Goal: Transaction & Acquisition: Book appointment/travel/reservation

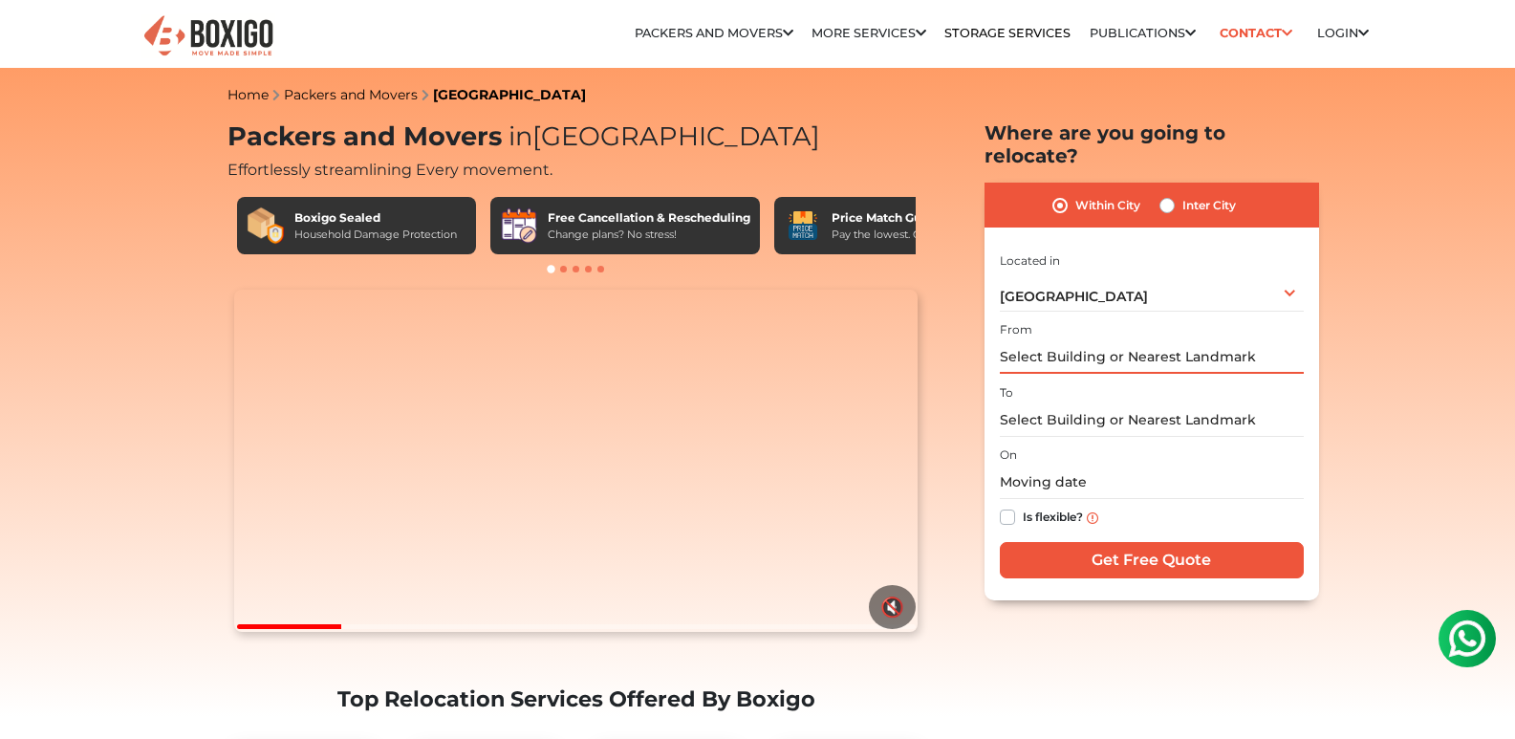
click at [1058, 340] on input "text" at bounding box center [1152, 356] width 304 height 33
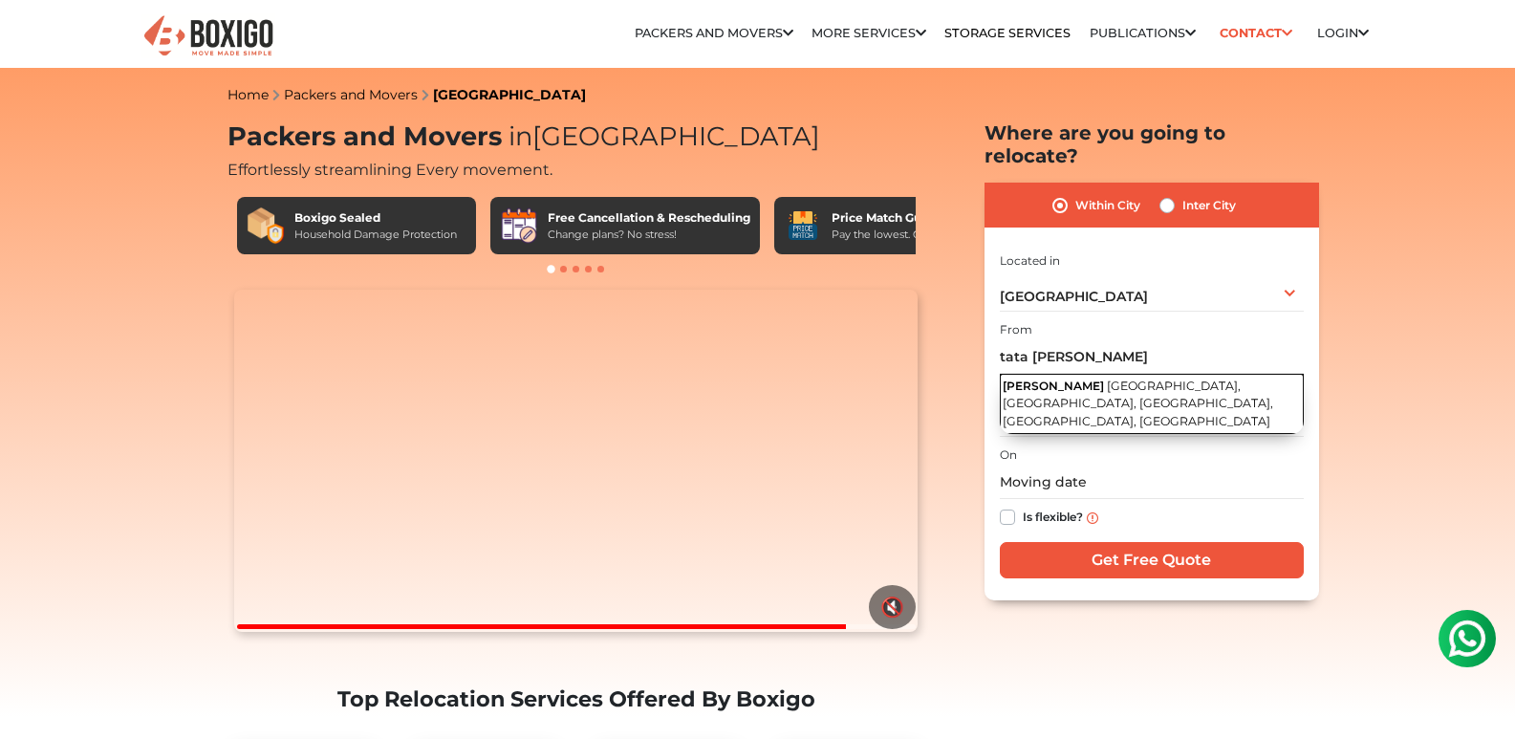
click at [1116, 379] on span "[GEOGRAPHIC_DATA], [GEOGRAPHIC_DATA], [GEOGRAPHIC_DATA], [GEOGRAPHIC_DATA], [GE…" at bounding box center [1138, 404] width 271 height 50
type input "Tata Sherwood, [GEOGRAPHIC_DATA], [GEOGRAPHIC_DATA], [GEOGRAPHIC_DATA], [GEOGRA…"
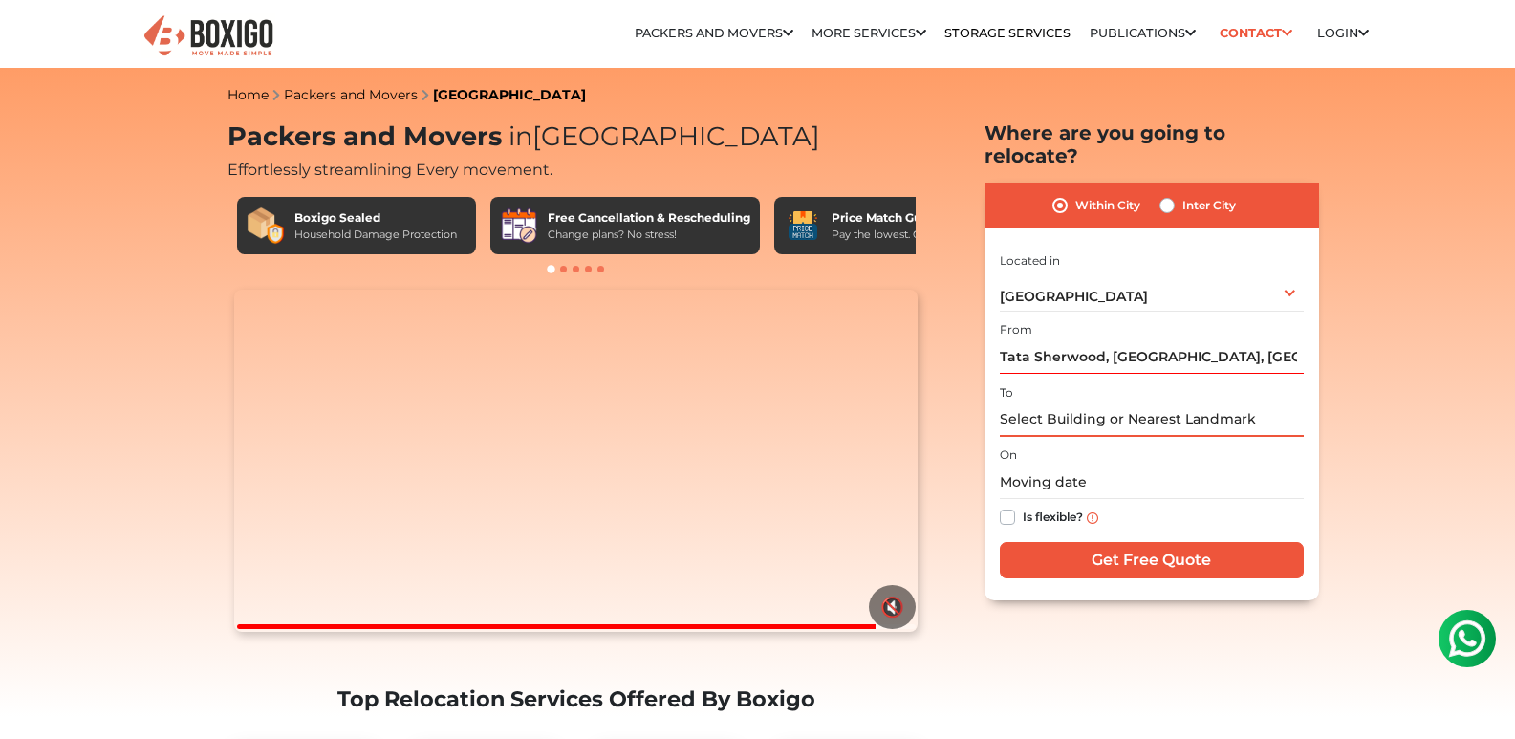
click at [1064, 403] on input "text" at bounding box center [1152, 419] width 304 height 33
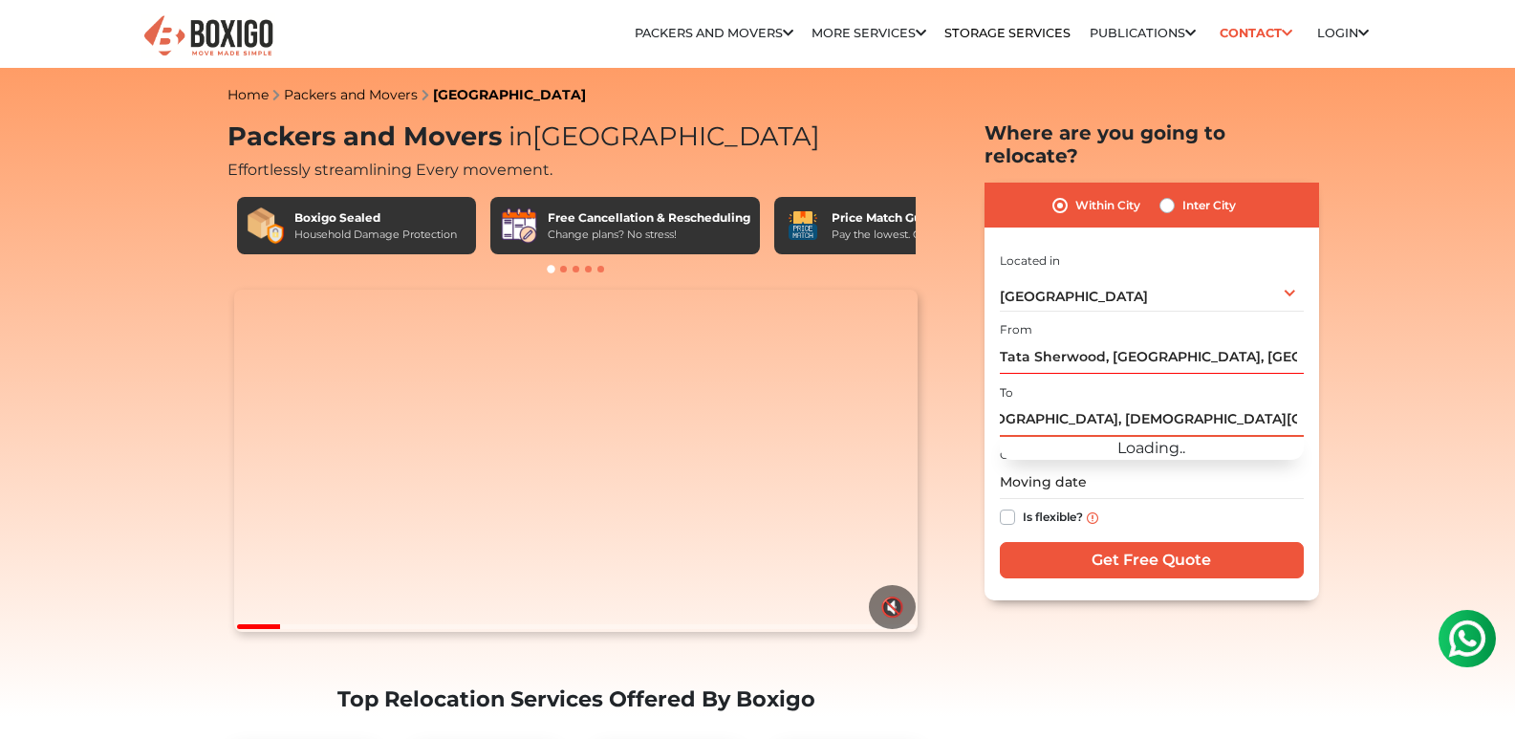
scroll to position [0, 45]
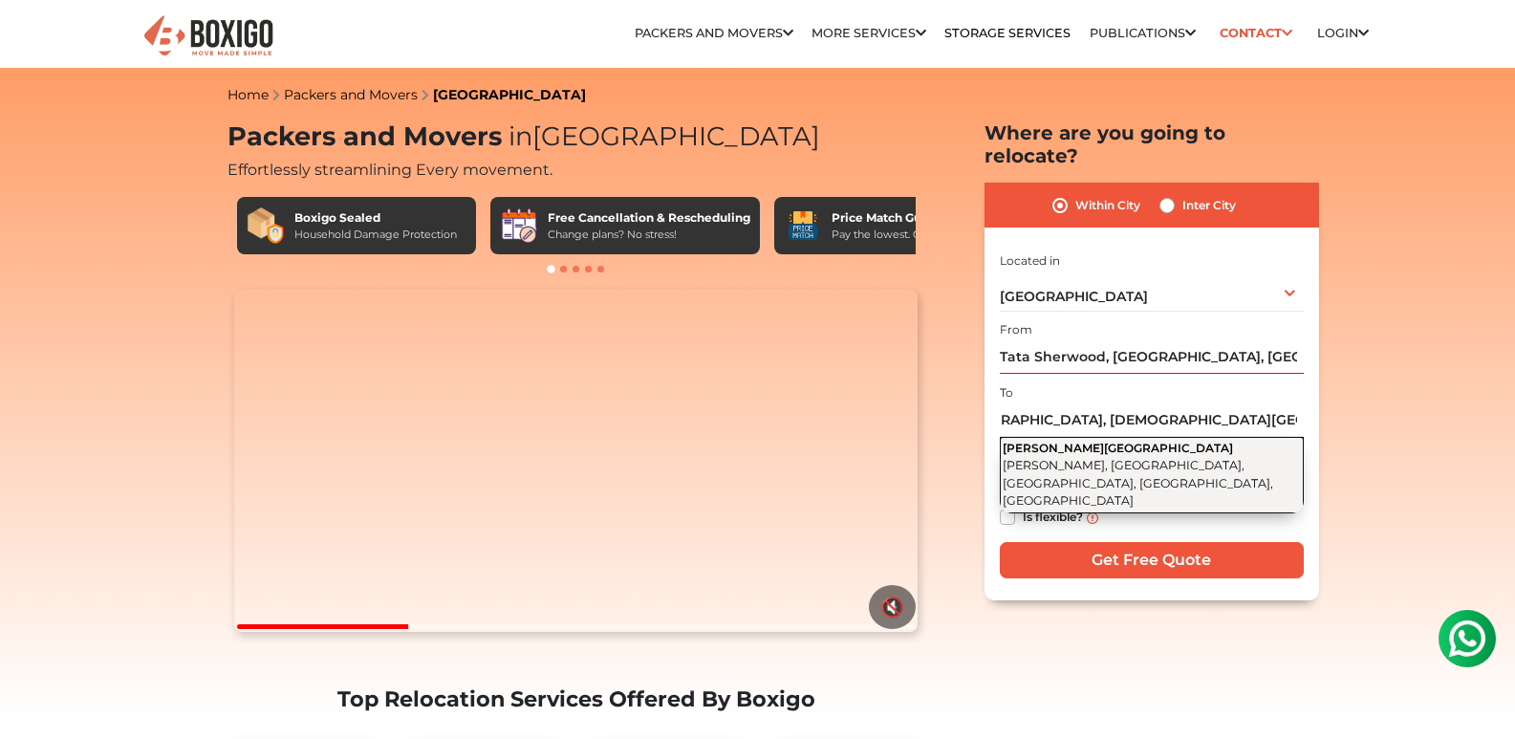
click at [1028, 458] on span "[PERSON_NAME], [GEOGRAPHIC_DATA], [GEOGRAPHIC_DATA], [GEOGRAPHIC_DATA], [GEOGRA…" at bounding box center [1138, 483] width 271 height 50
type input "[PERSON_NAME][GEOGRAPHIC_DATA], [PERSON_NAME][GEOGRAPHIC_DATA], [GEOGRAPHIC_DAT…"
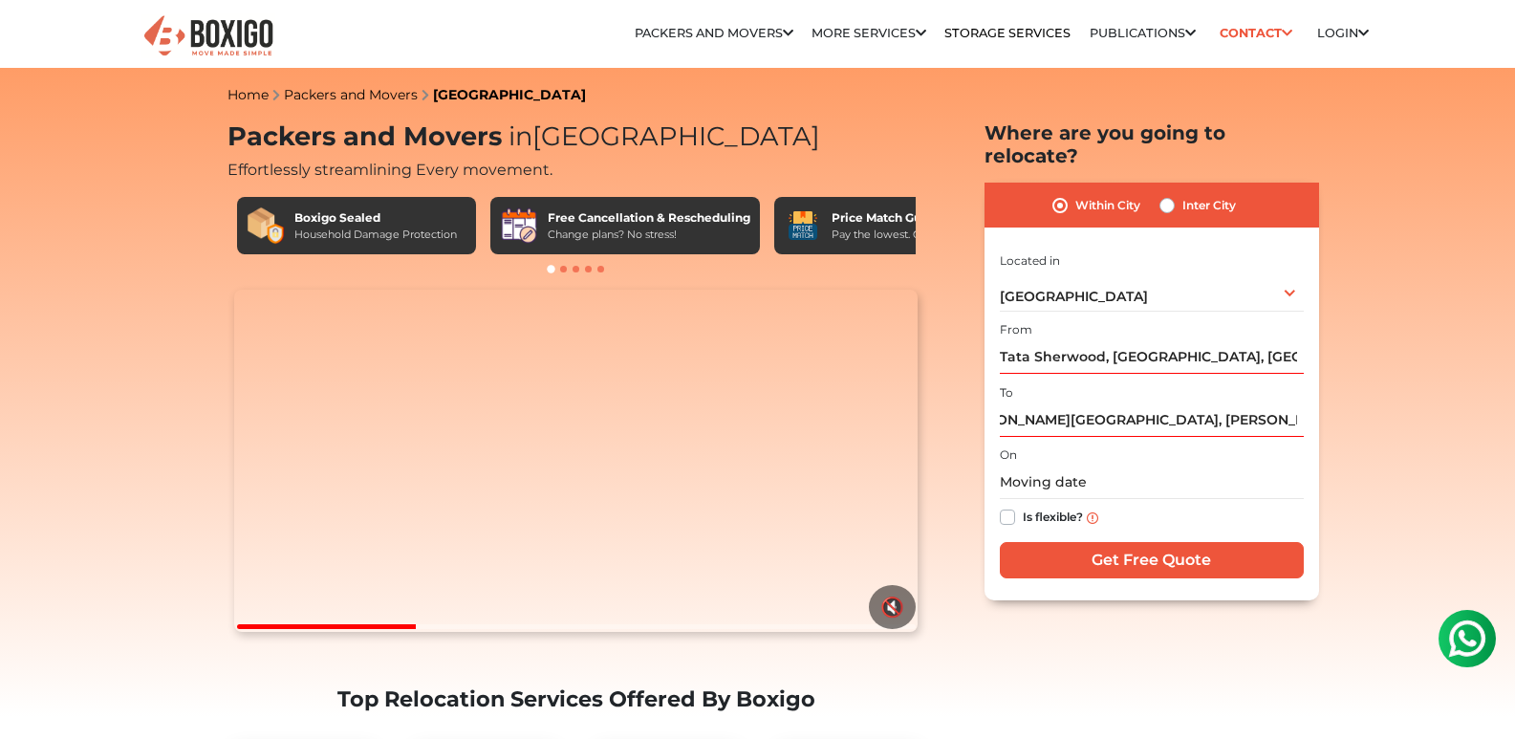
scroll to position [0, 0]
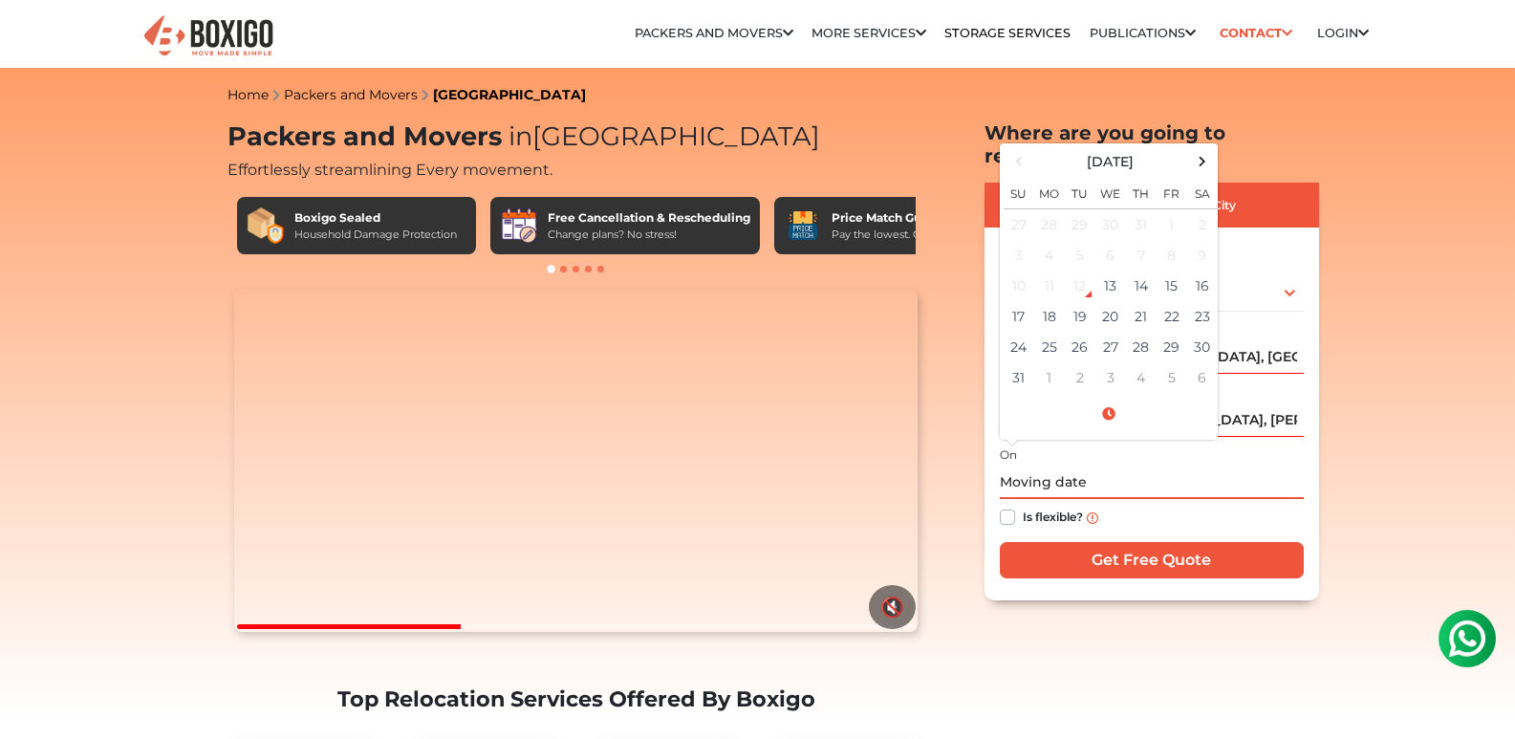
click at [1069, 465] on input "text" at bounding box center [1152, 481] width 304 height 33
click at [1113, 271] on td "13" at bounding box center [1110, 286] width 31 height 31
click at [1084, 465] on input "[DATE] 7:17 AM" at bounding box center [1152, 481] width 304 height 33
drag, startPoint x: 1083, startPoint y: 457, endPoint x: 1091, endPoint y: 445, distance: 13.8
click at [1084, 465] on input "[DATE] 7:17 AM" at bounding box center [1152, 481] width 304 height 33
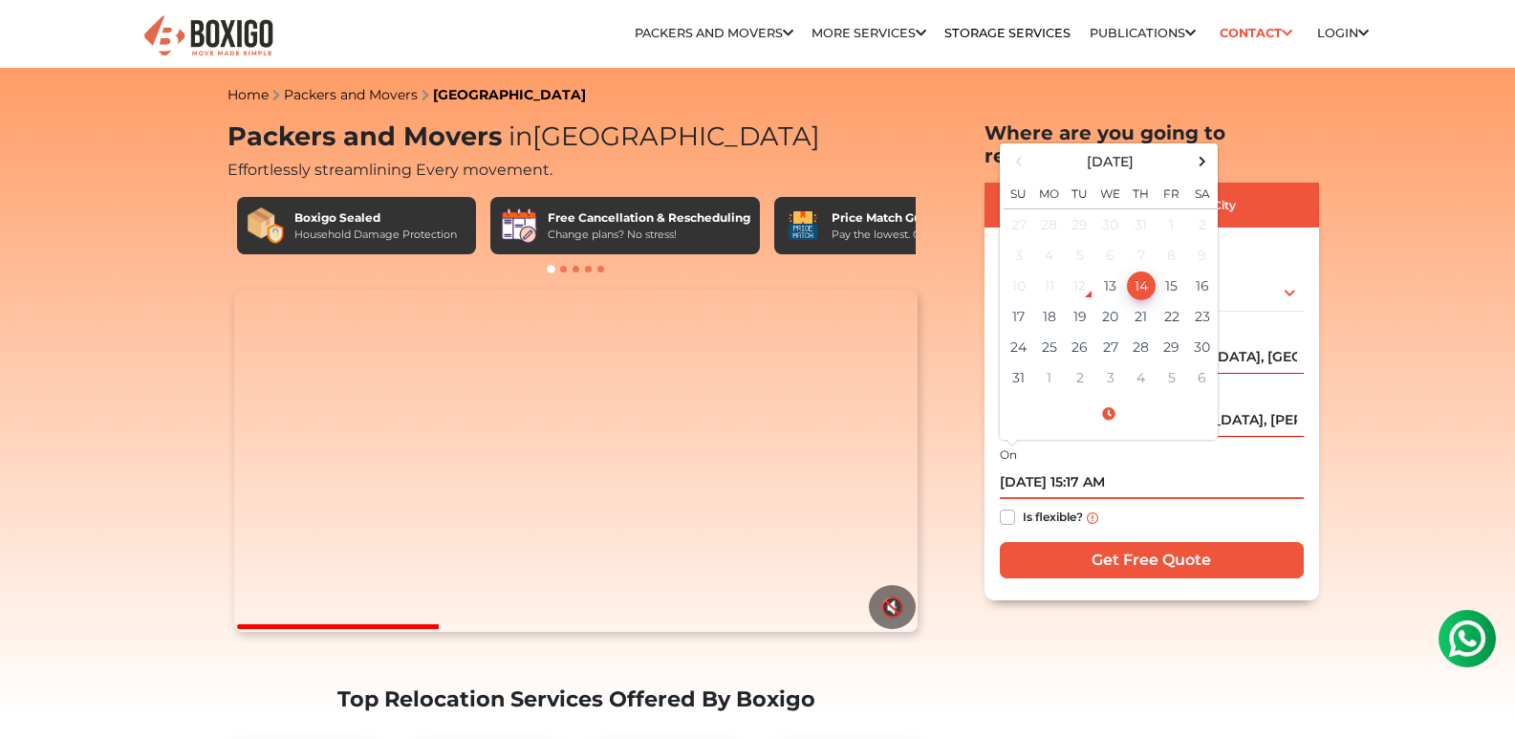
click at [1107, 465] on input "[DATE] 15:17 AM" at bounding box center [1152, 481] width 304 height 33
click at [1127, 465] on input "[DATE] 15:30 AM" at bounding box center [1152, 481] width 304 height 33
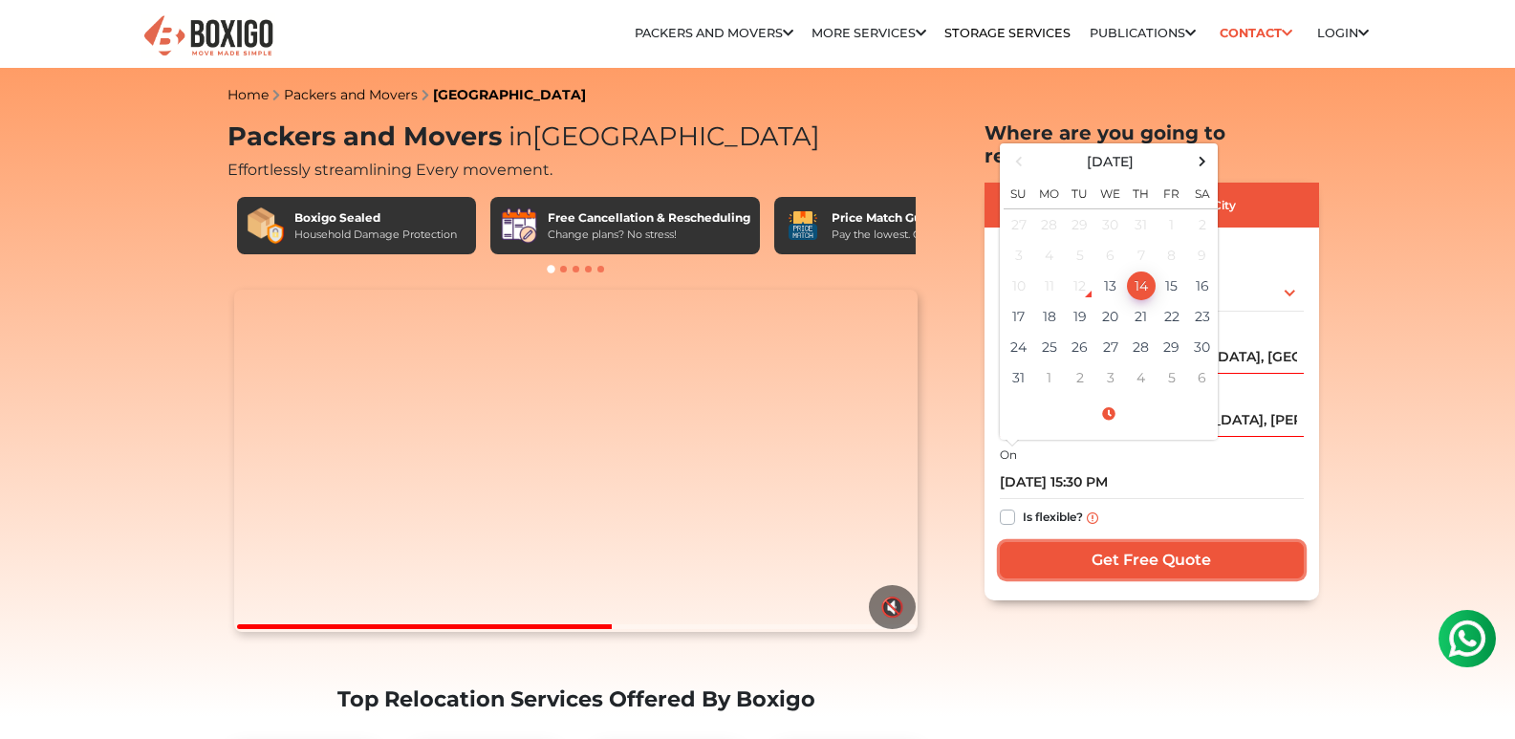
type input "[DATE] 3:30 PM"
click at [1112, 542] on input "Get Free Quote" at bounding box center [1152, 560] width 304 height 36
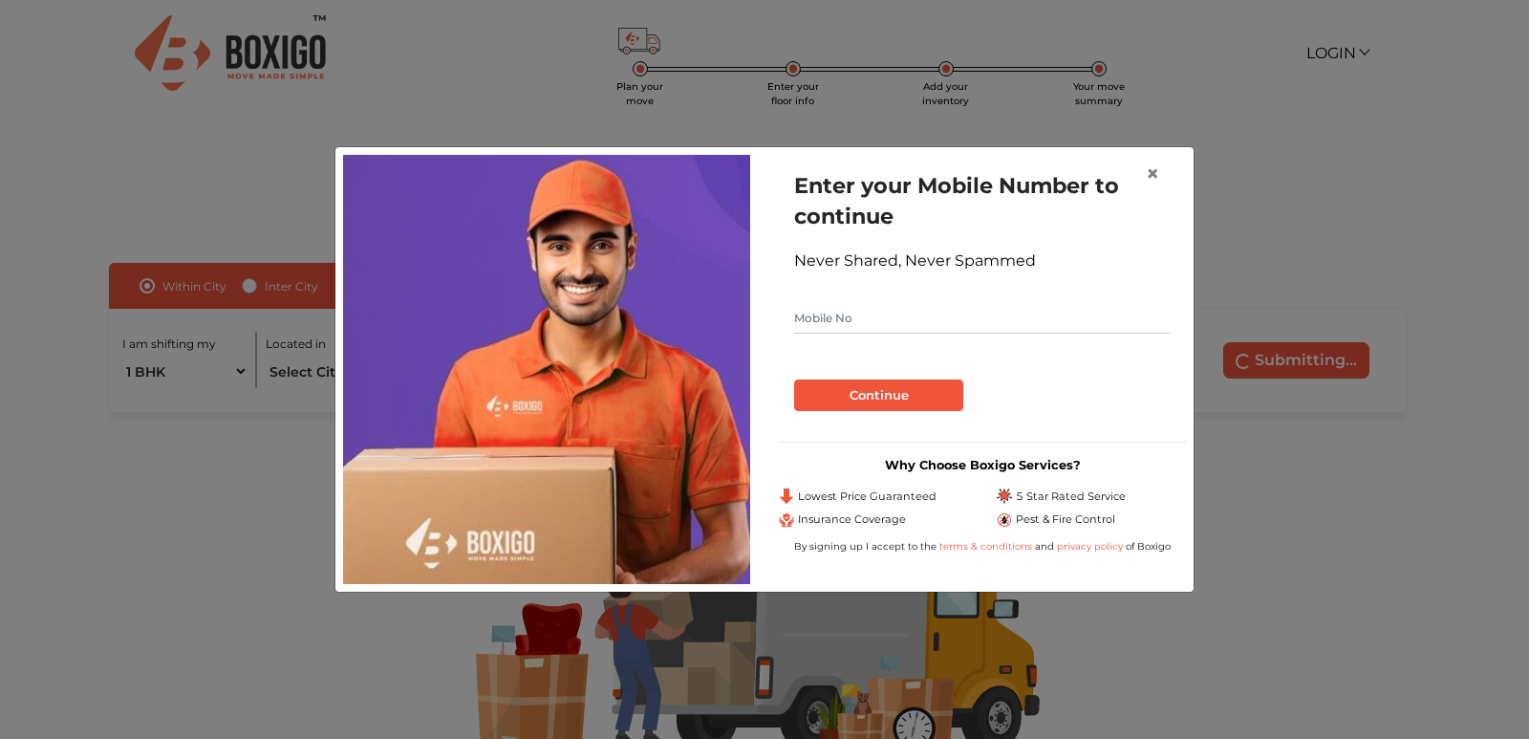
click at [907, 322] on input "text" at bounding box center [982, 318] width 377 height 31
type input "8428978391"
click at [876, 399] on button "Continue" at bounding box center [878, 395] width 169 height 32
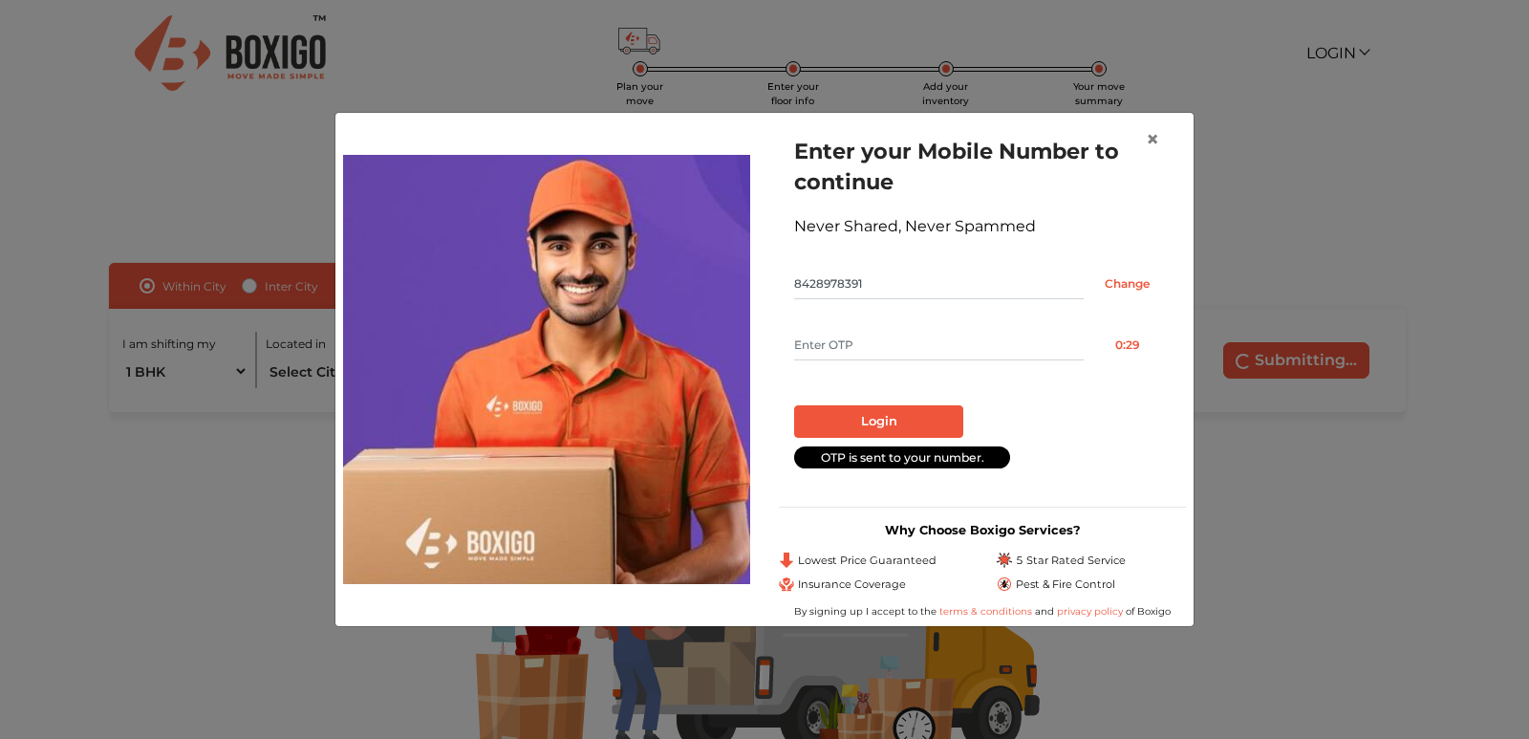
click at [893, 350] on input "text" at bounding box center [939, 345] width 290 height 31
type input "2524"
click at [895, 417] on button "Login" at bounding box center [878, 421] width 169 height 32
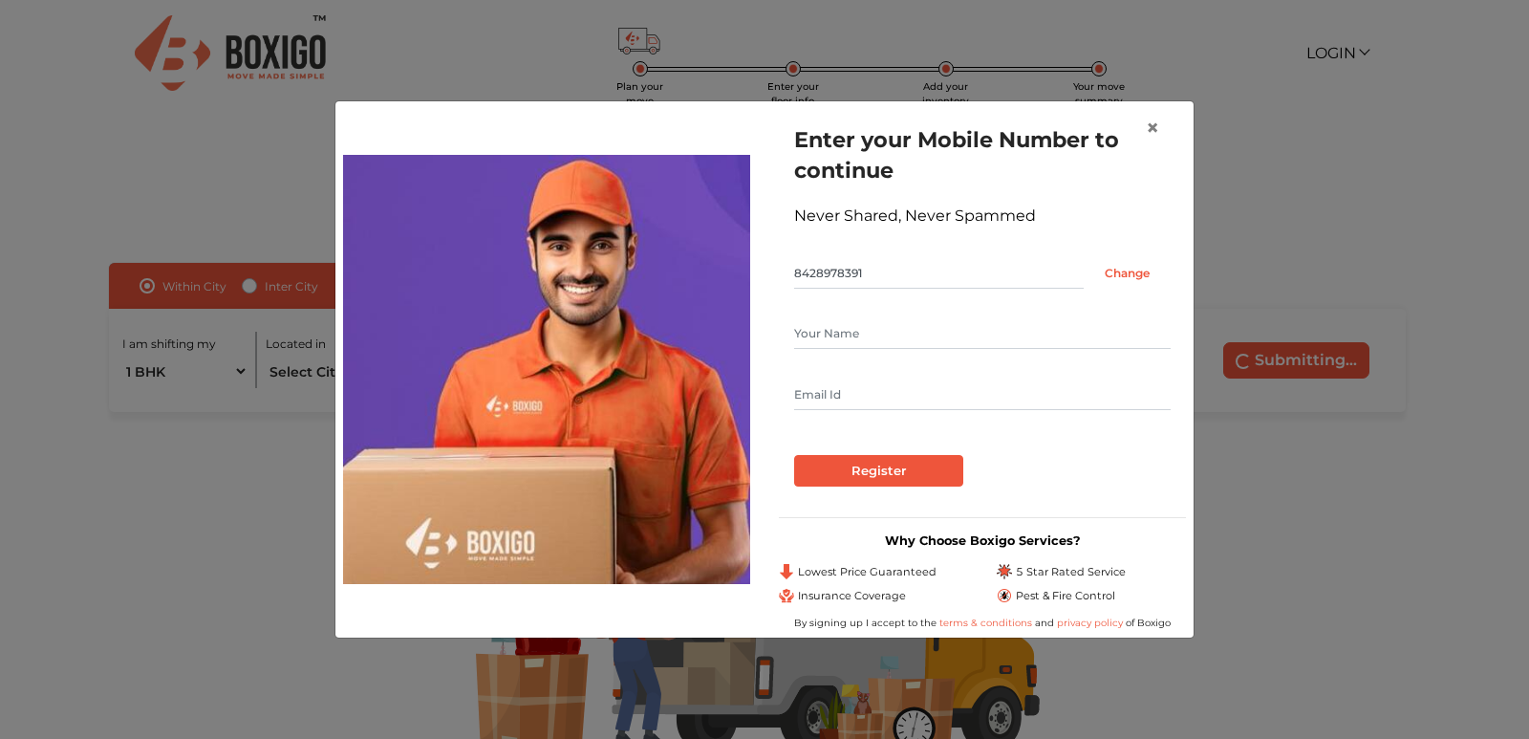
click at [914, 336] on input "text" at bounding box center [982, 333] width 377 height 31
type input "[PERSON_NAME]"
click at [848, 386] on input "text" at bounding box center [982, 394] width 377 height 31
type input "vijaybel666@gmail.com"
click at [851, 465] on input "Register" at bounding box center [878, 471] width 169 height 32
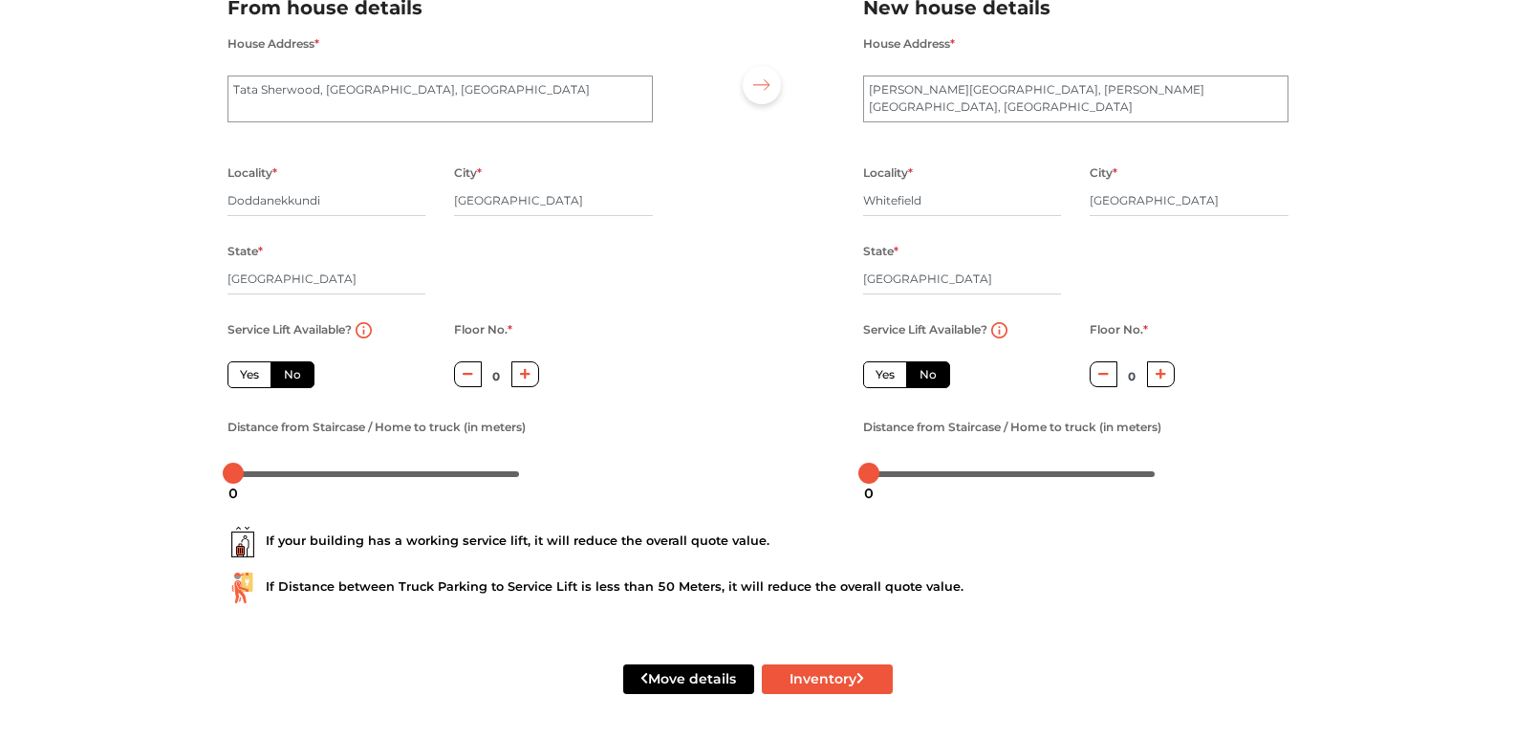
scroll to position [168, 0]
click at [242, 370] on label "Yes" at bounding box center [249, 373] width 44 height 27
click at [242, 370] on input "Yes" at bounding box center [246, 371] width 12 height 12
radio input "true"
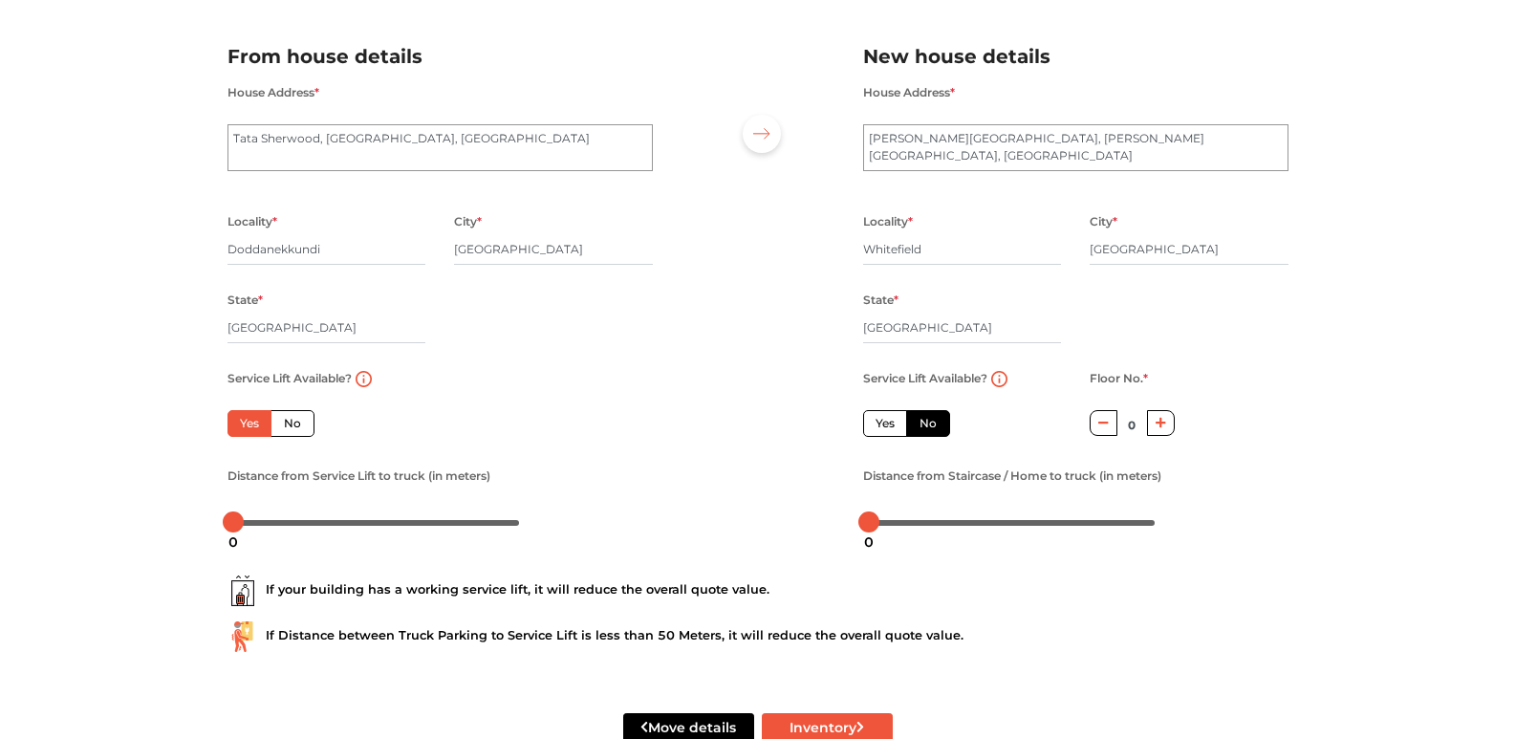
scroll to position [73, 0]
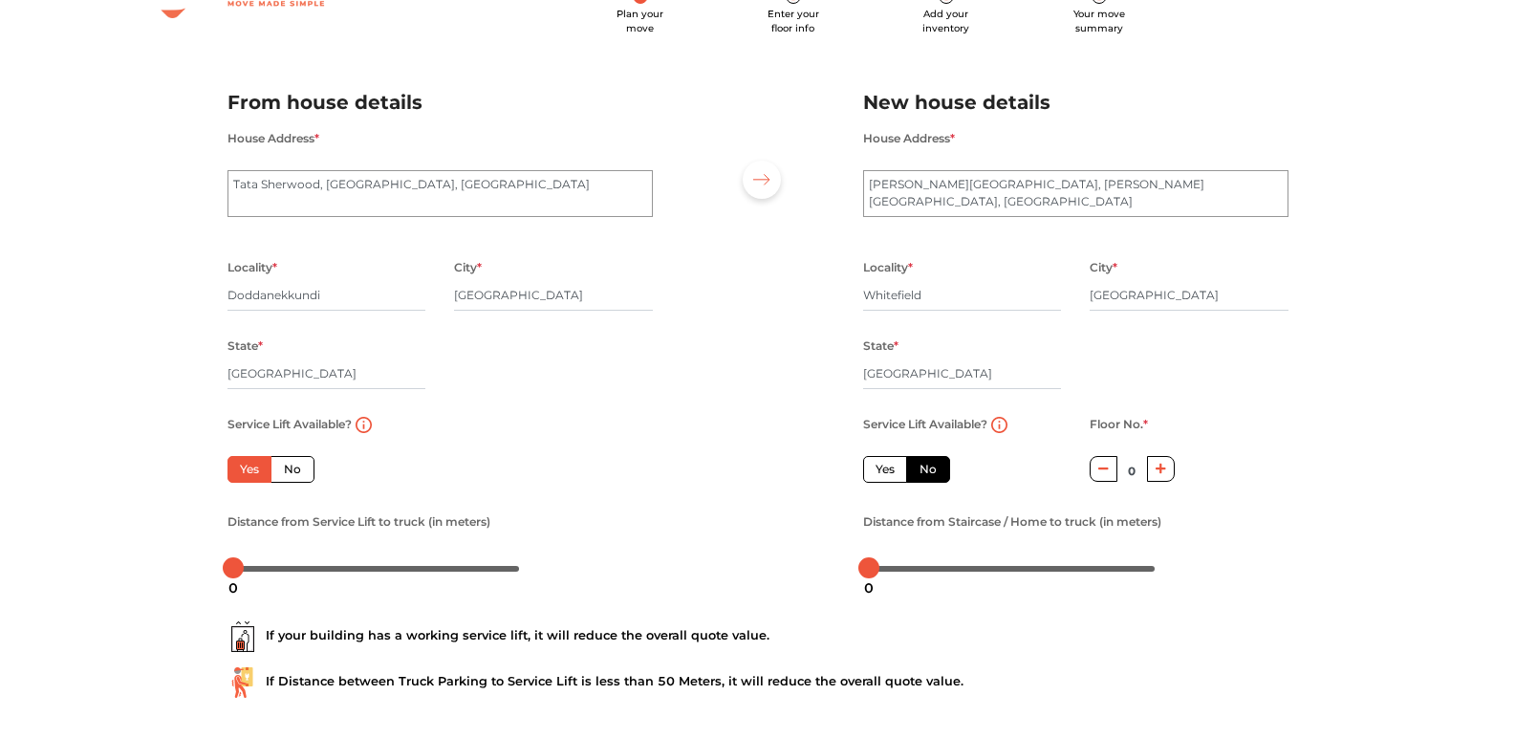
click at [938, 471] on label "No" at bounding box center [928, 469] width 44 height 27
click at [932, 471] on input "No" at bounding box center [926, 467] width 12 height 12
click at [1168, 470] on button "button" at bounding box center [1161, 469] width 28 height 26
type input "2"
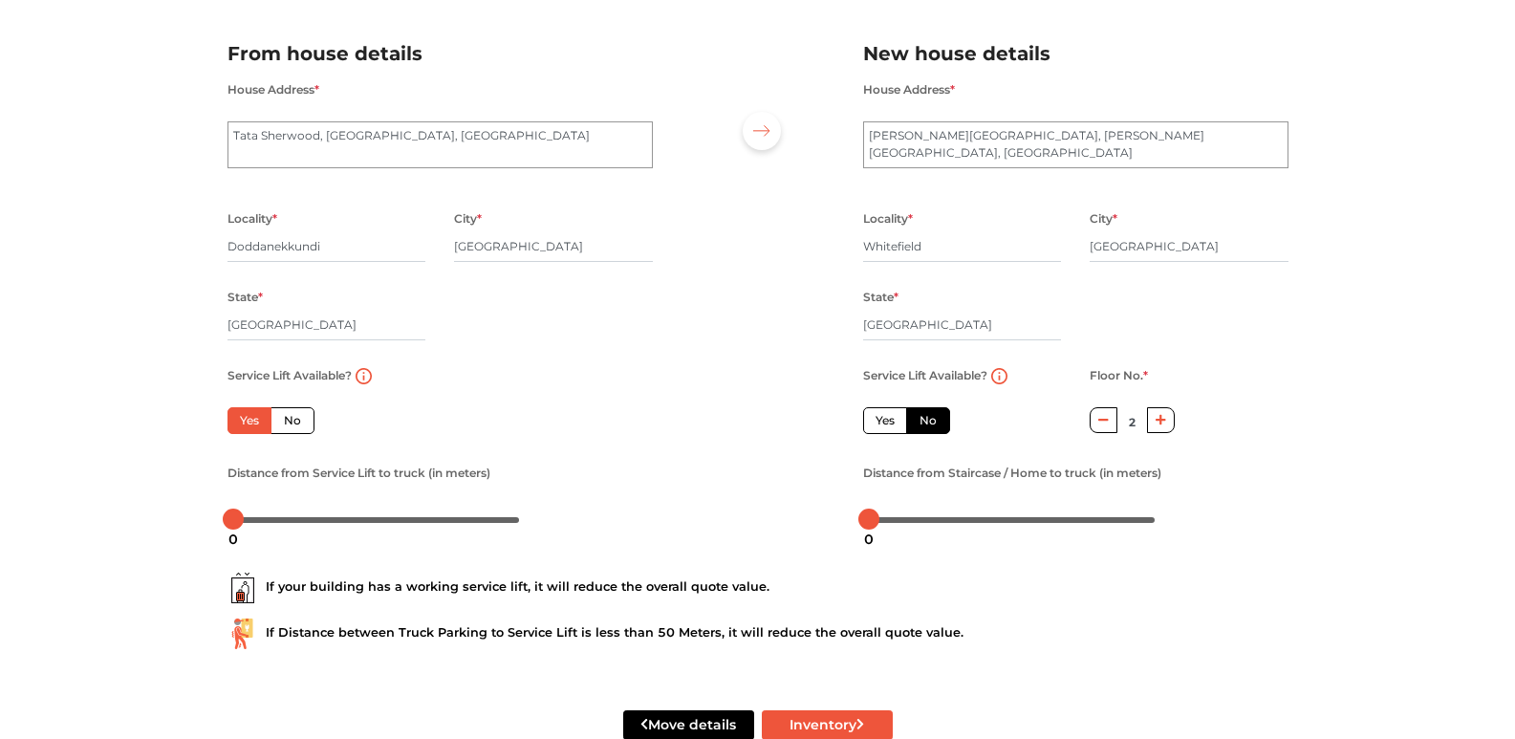
scroll to position [168, 0]
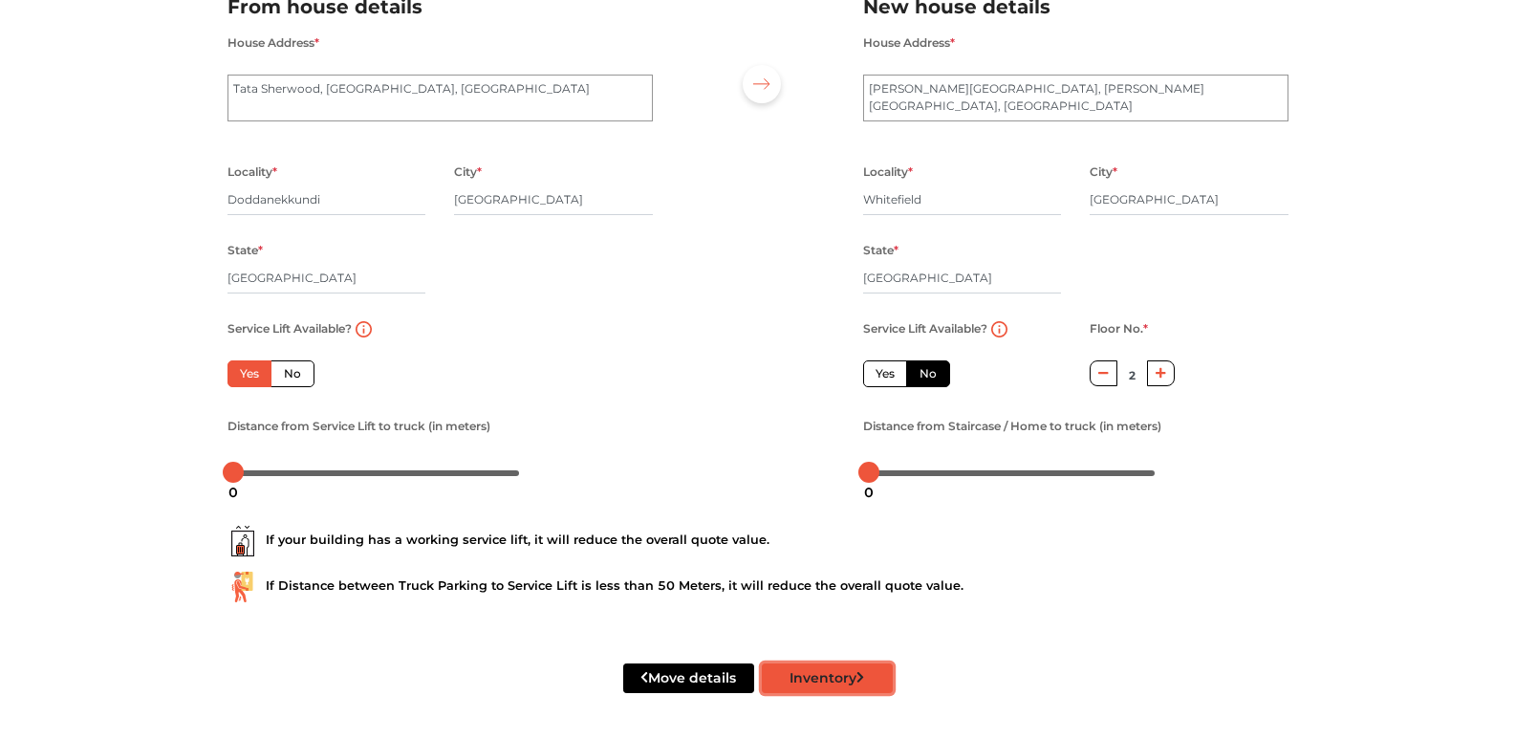
click at [804, 673] on button "Inventory" at bounding box center [827, 678] width 131 height 30
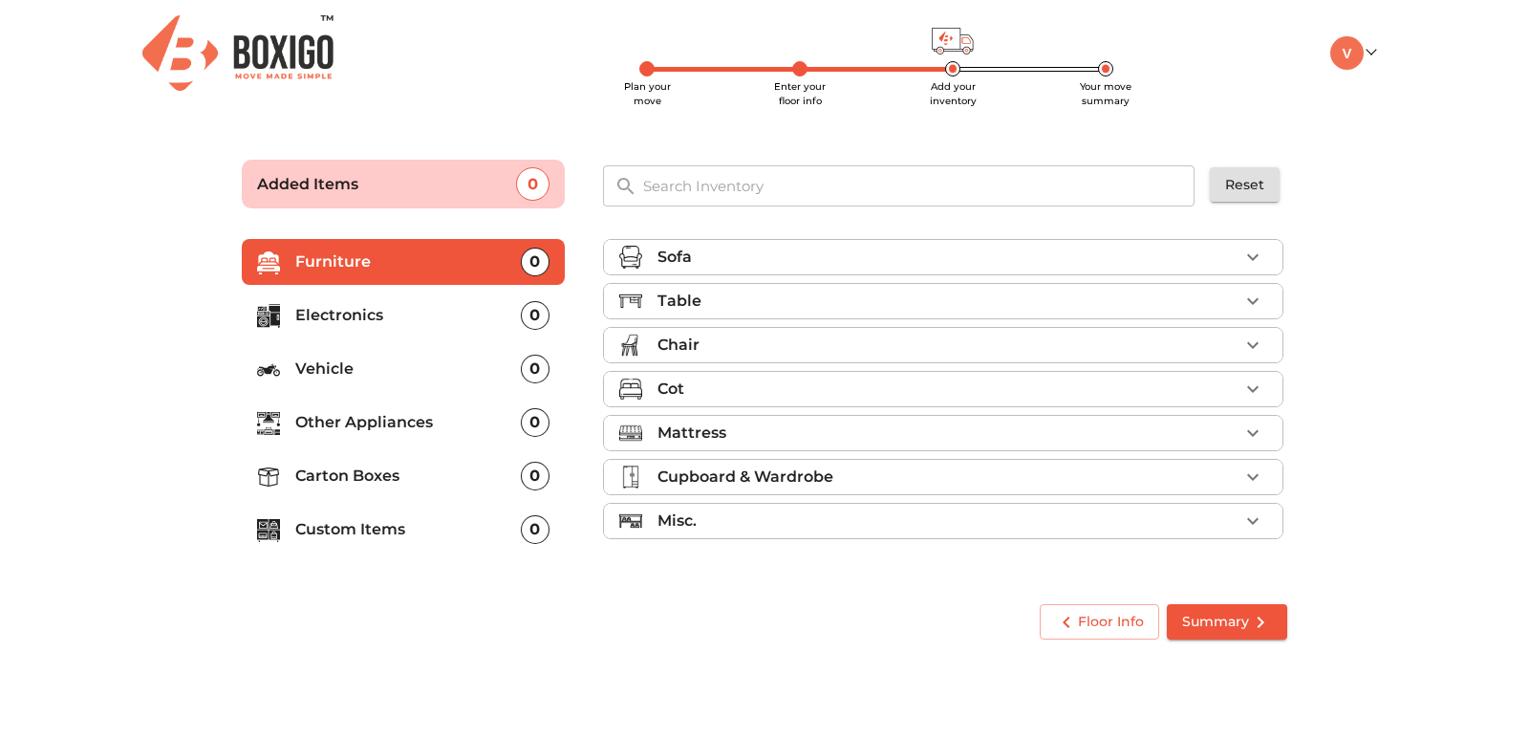
click at [802, 392] on div "Cot" at bounding box center [948, 389] width 581 height 23
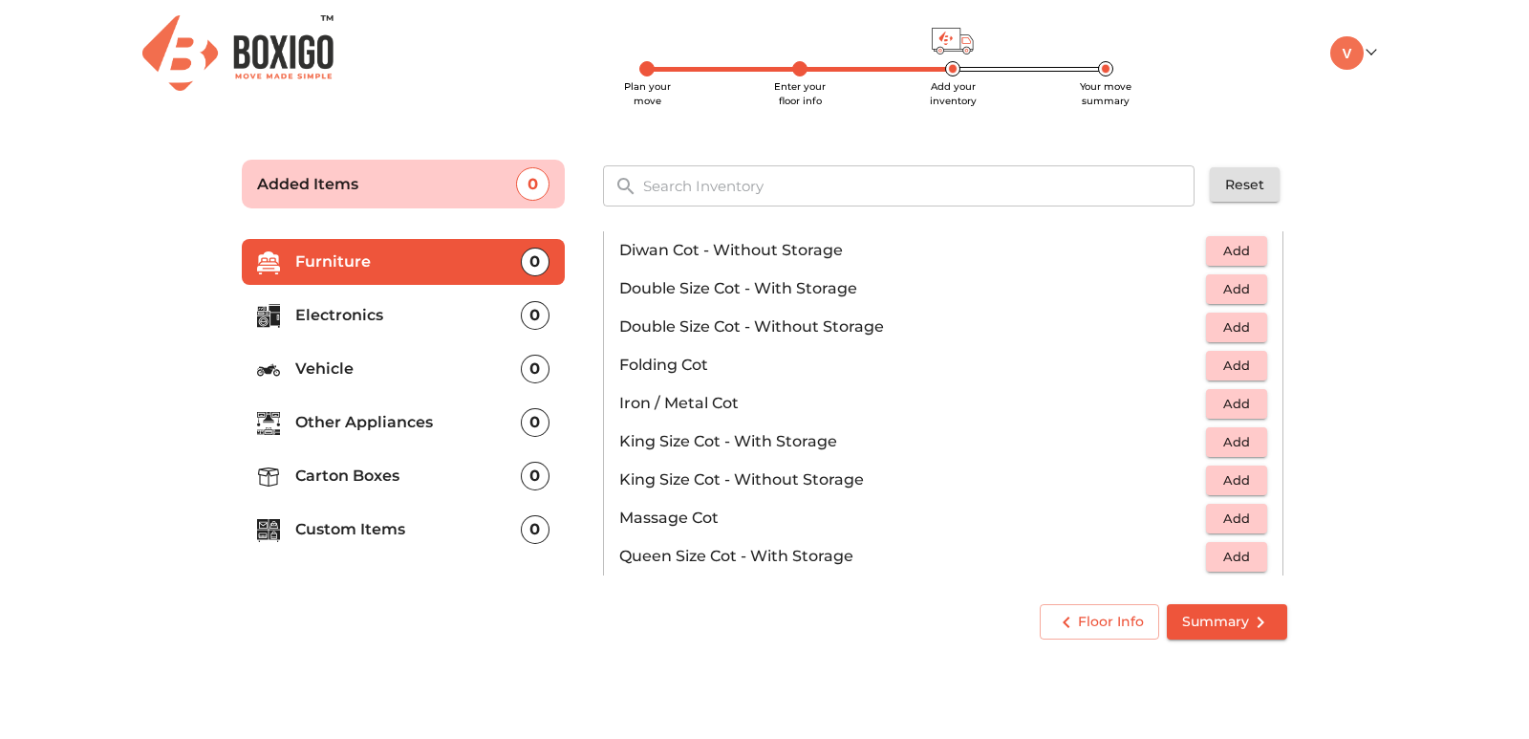
scroll to position [382, 0]
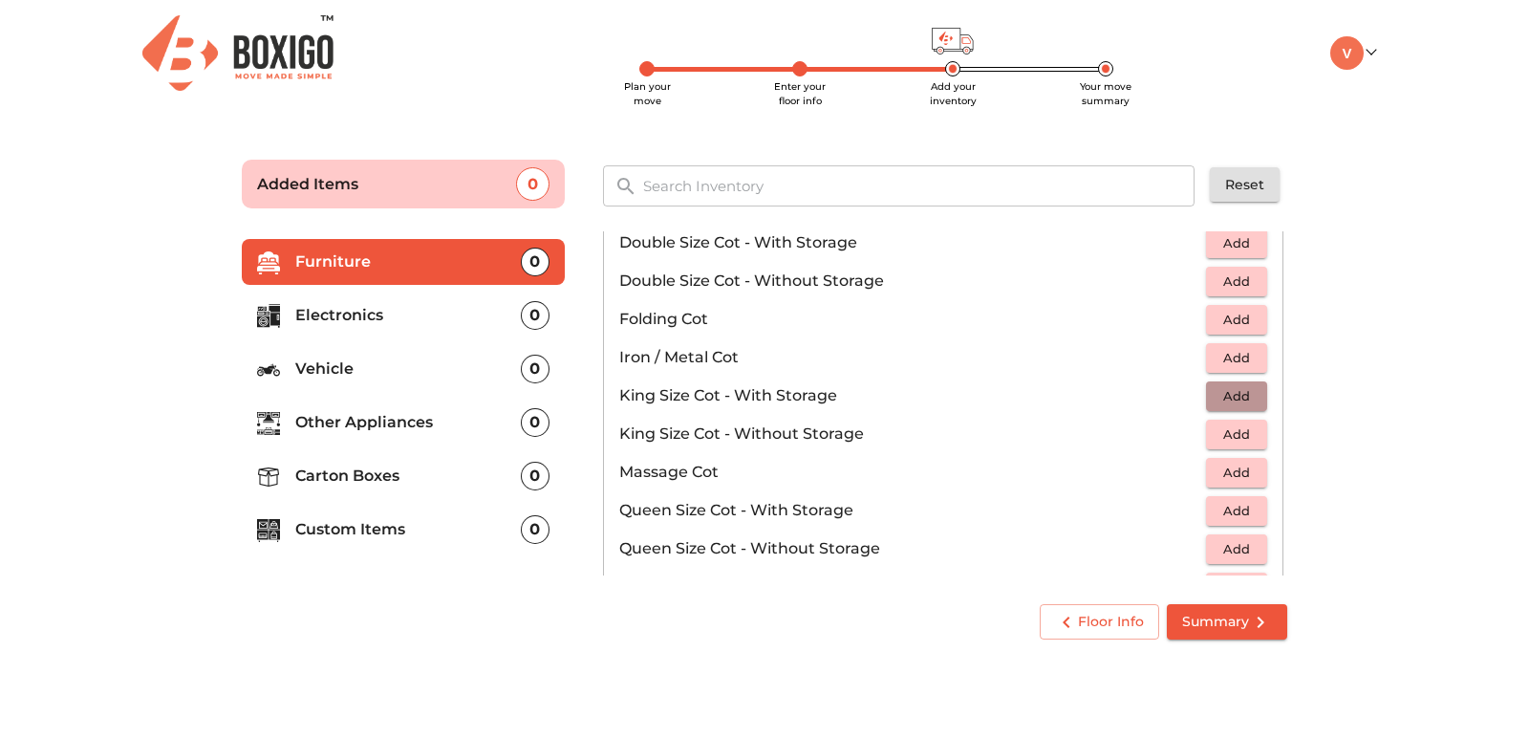
click at [1229, 394] on span "Add" at bounding box center [1237, 396] width 42 height 22
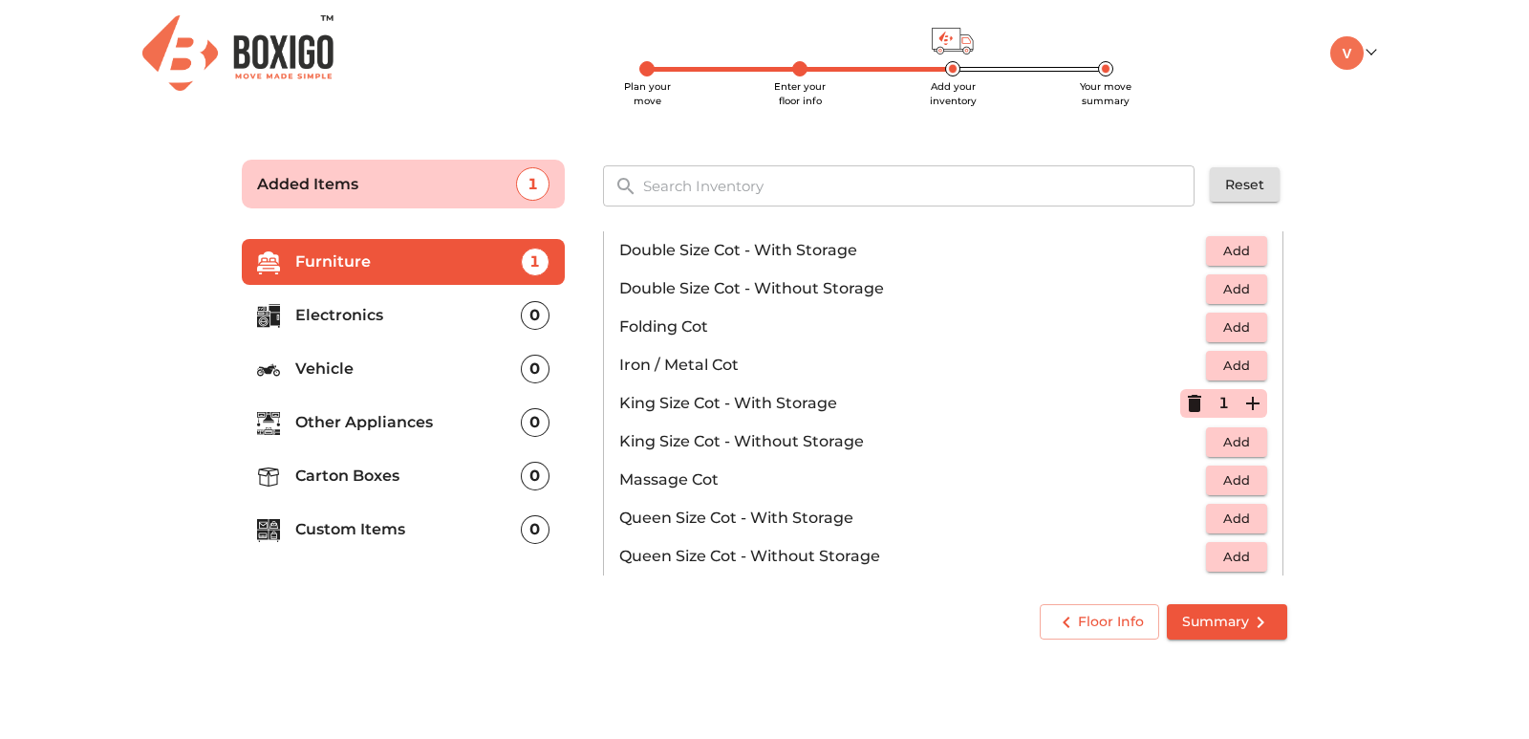
scroll to position [607, 0]
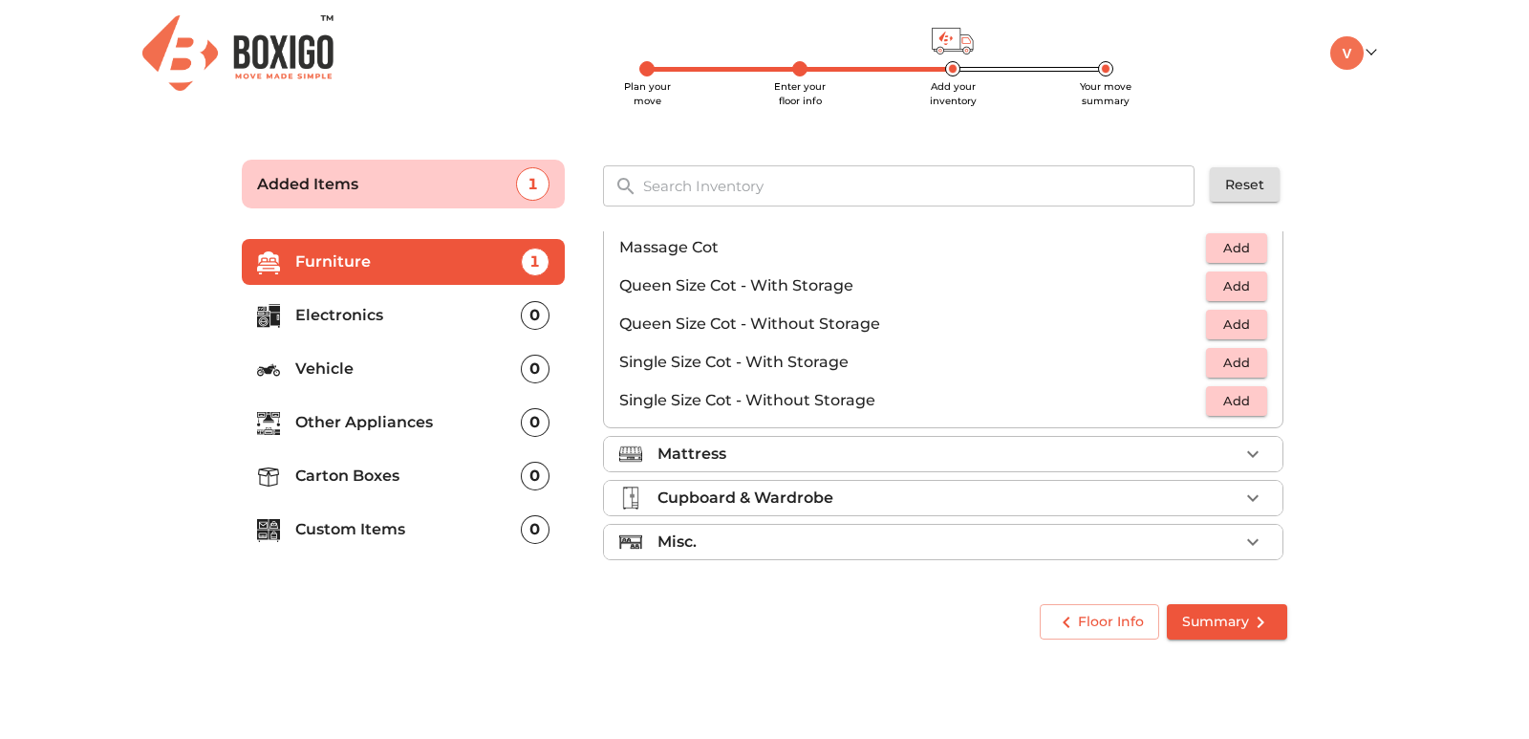
click at [800, 442] on li "Mattress" at bounding box center [943, 454] width 679 height 34
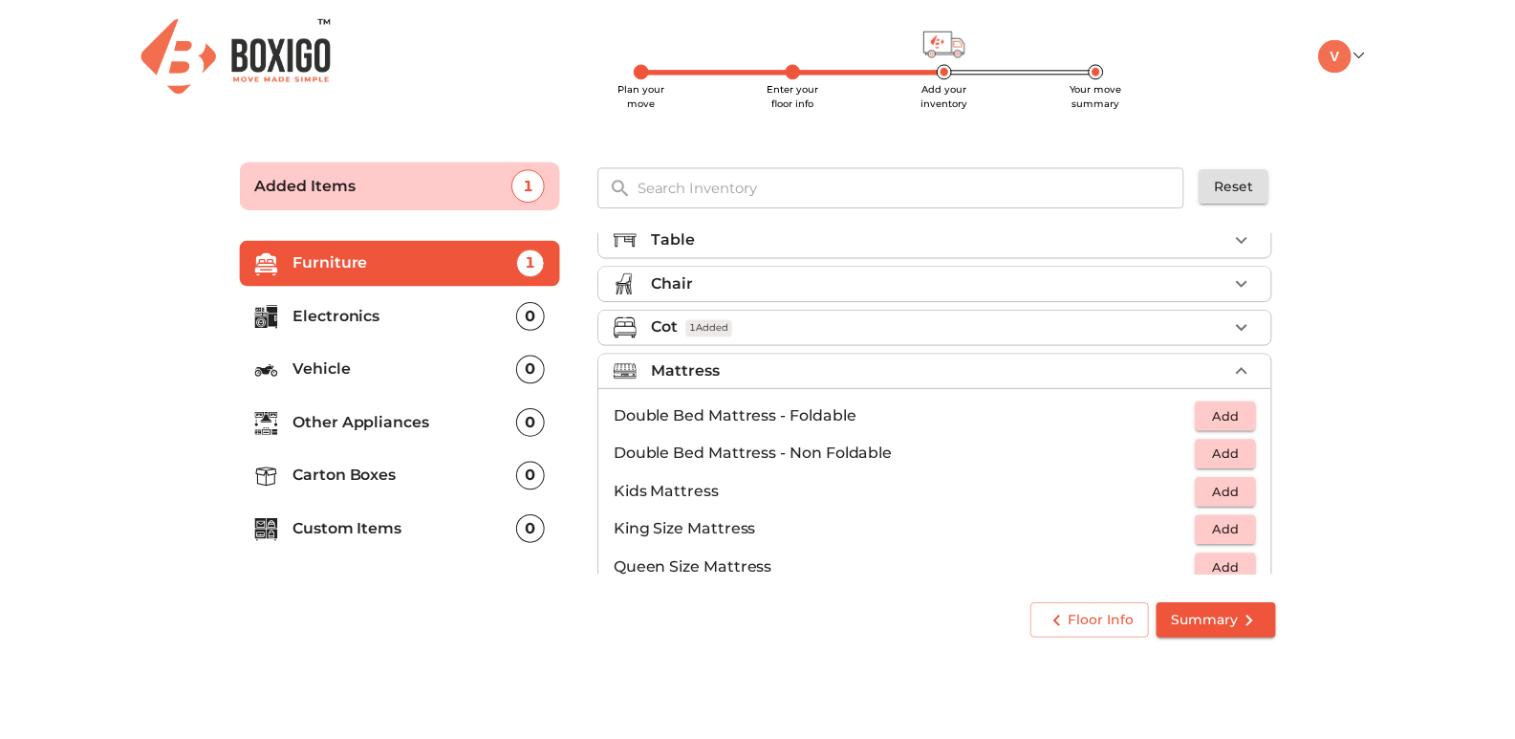
scroll to position [96, 0]
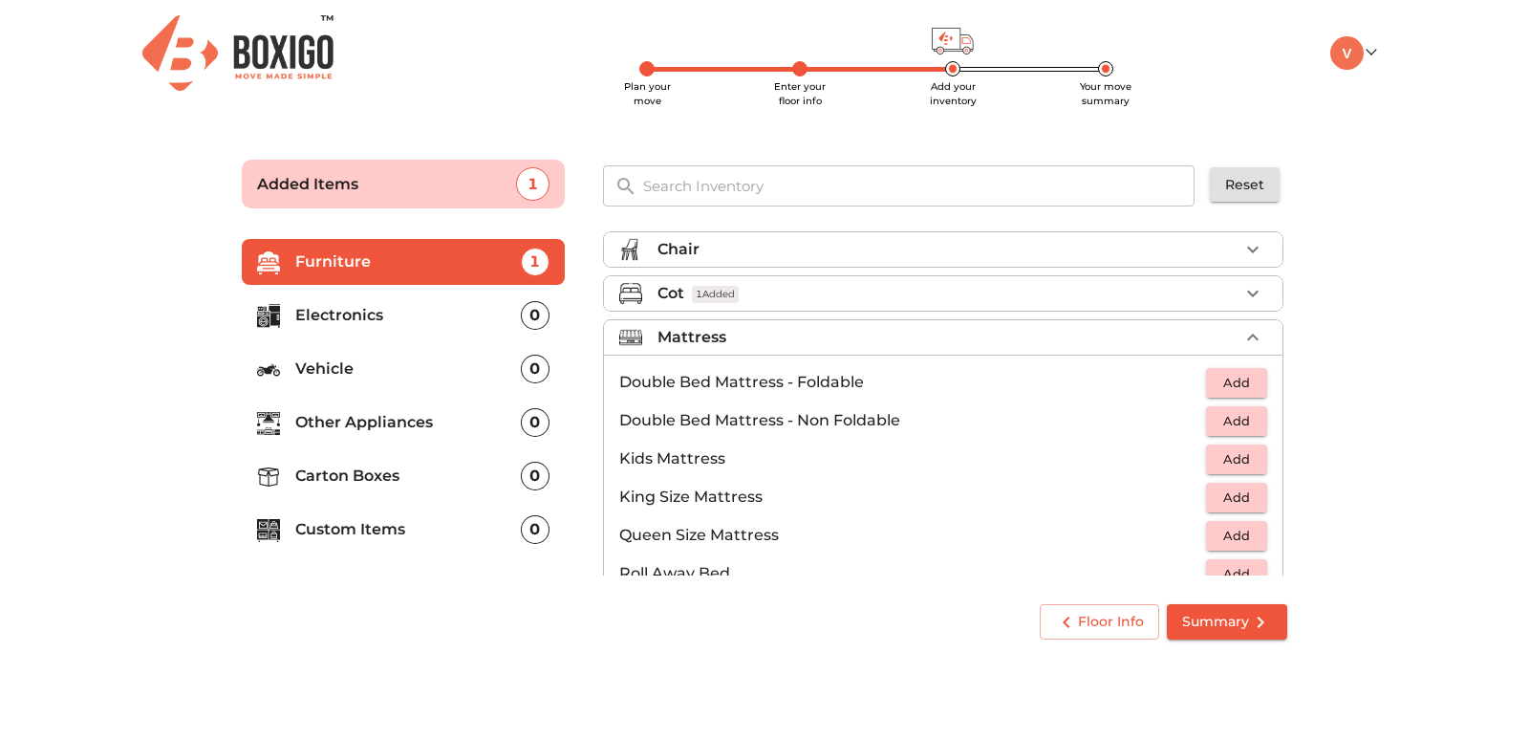
click at [1223, 379] on span "Add" at bounding box center [1237, 383] width 42 height 22
click at [1241, 623] on span "Summary" at bounding box center [1227, 622] width 90 height 24
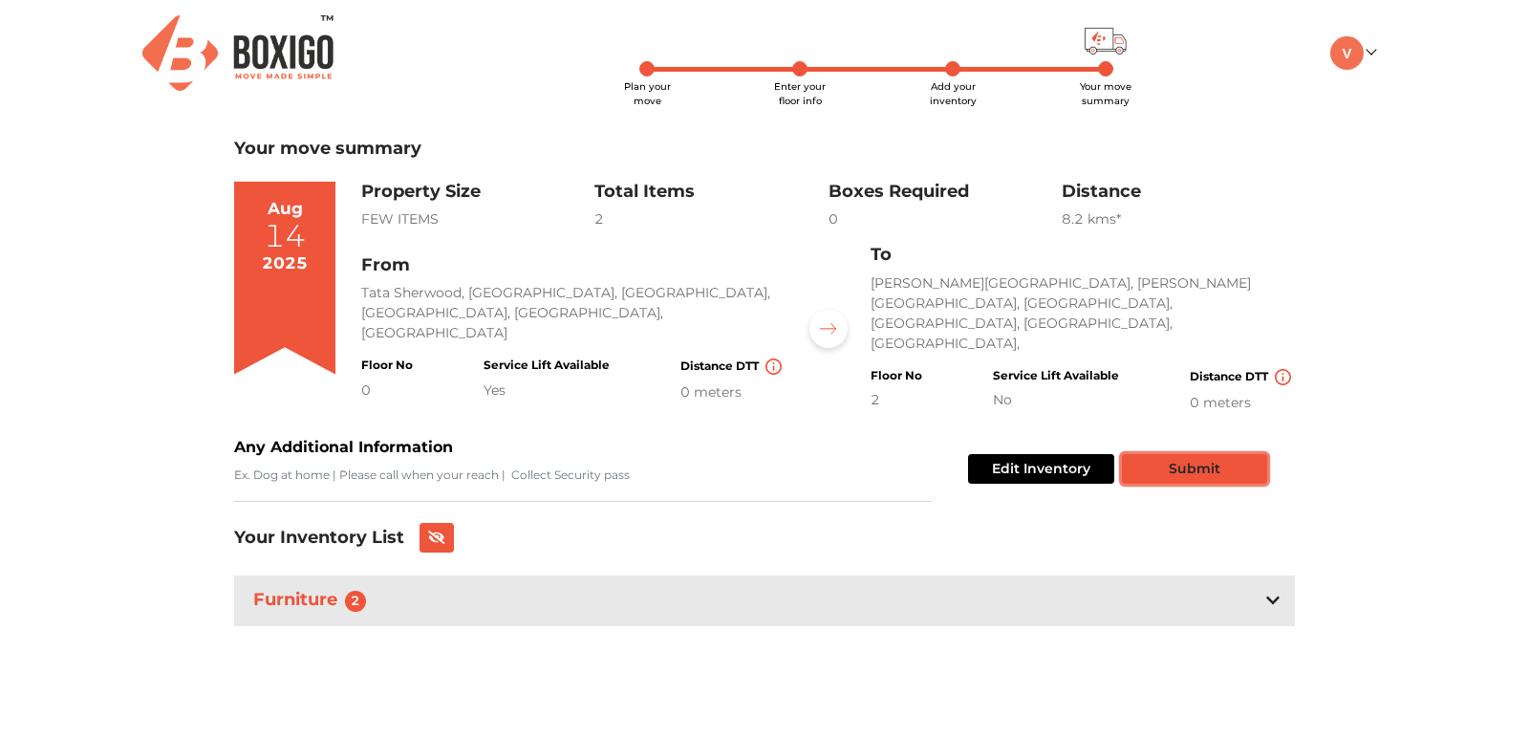
click at [1190, 454] on button "Submit" at bounding box center [1194, 469] width 145 height 30
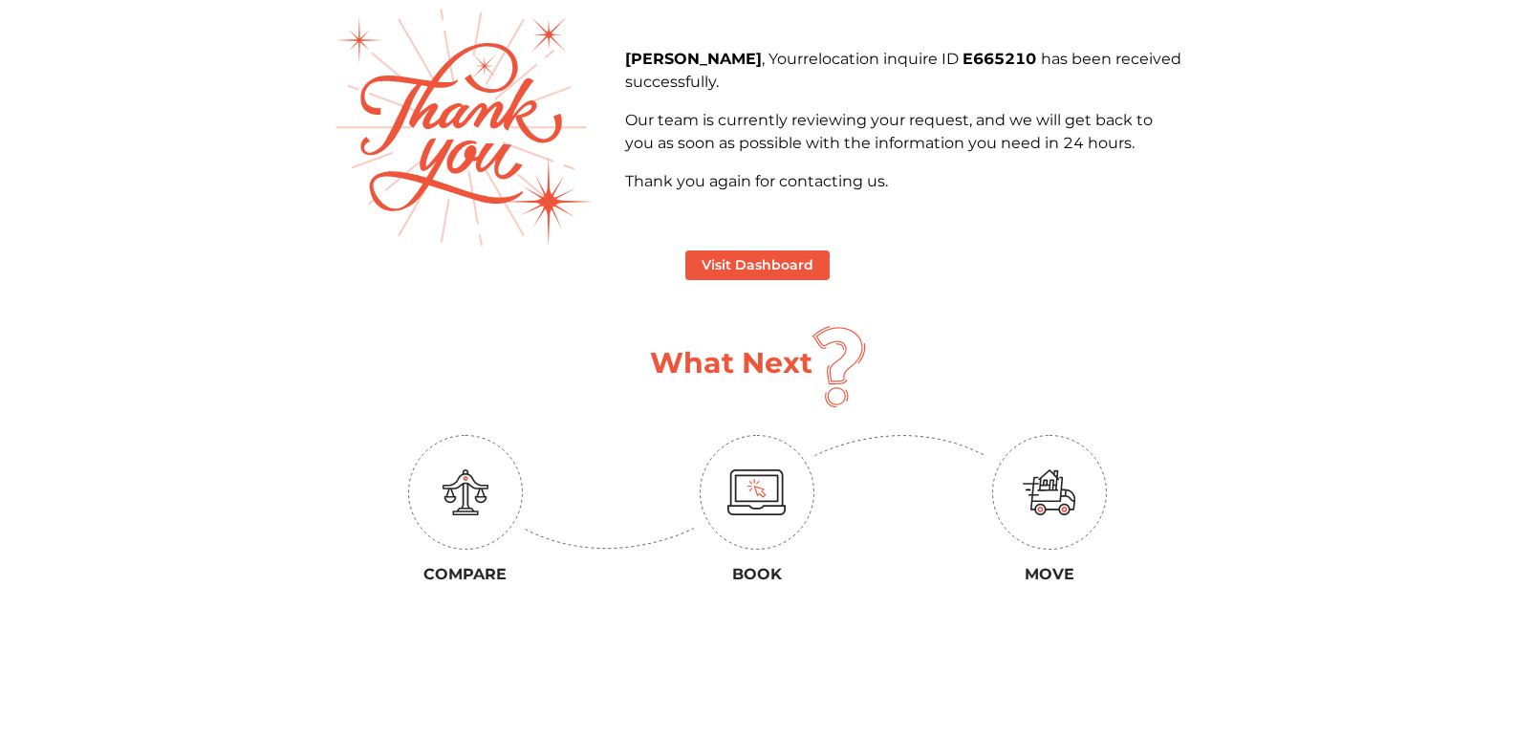
scroll to position [287, 0]
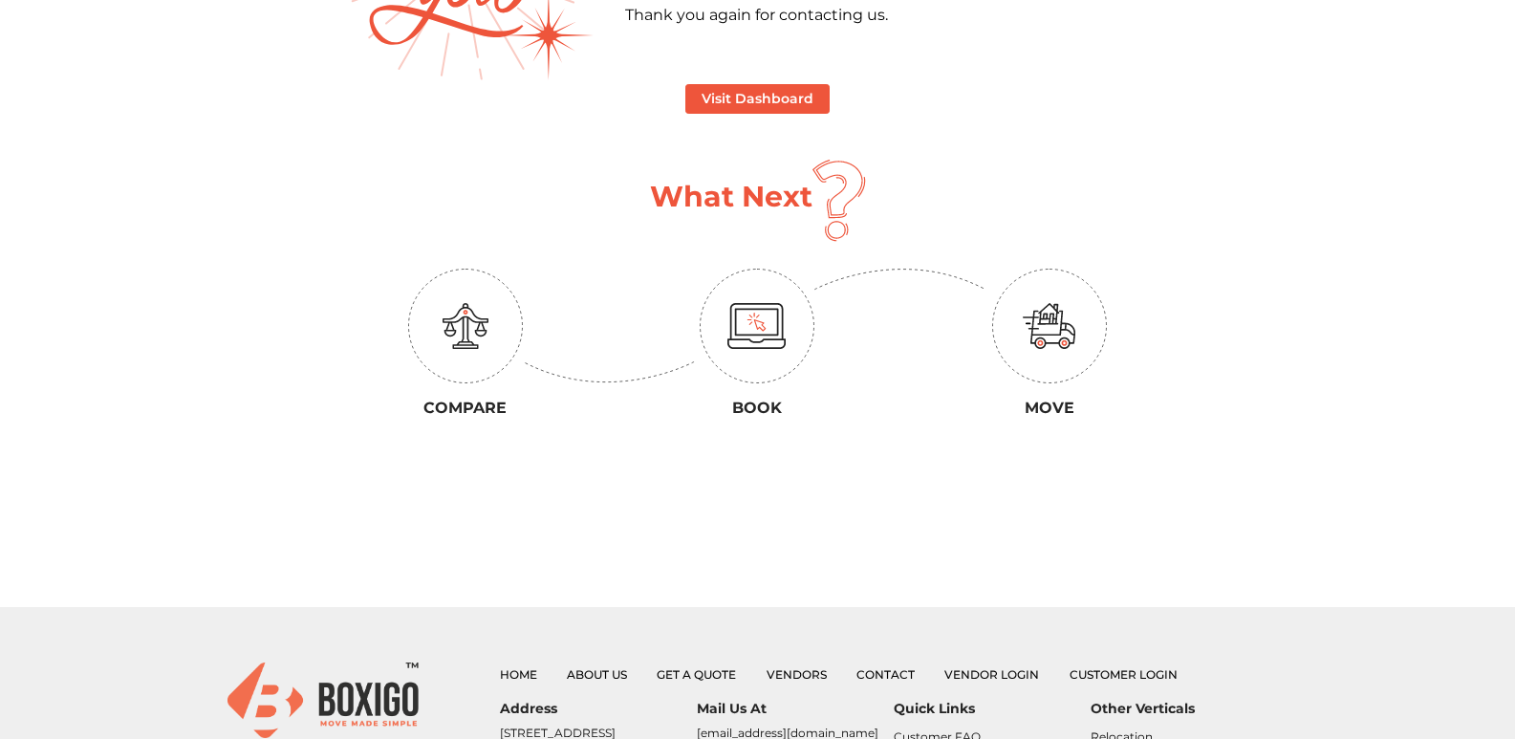
click at [455, 330] on img at bounding box center [466, 326] width 46 height 46
click at [482, 316] on img at bounding box center [466, 326] width 46 height 46
click at [757, 331] on img at bounding box center [756, 326] width 59 height 46
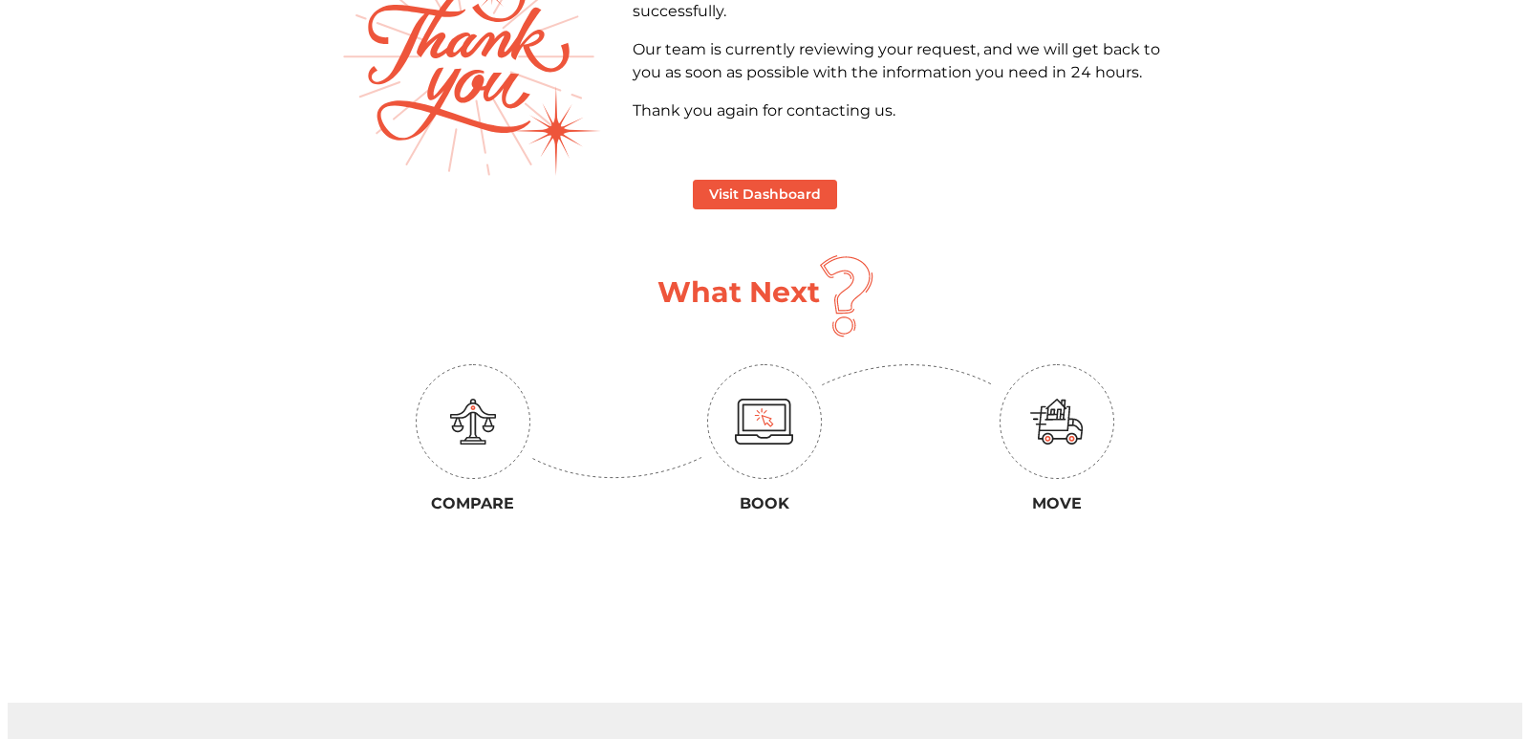
scroll to position [0, 0]
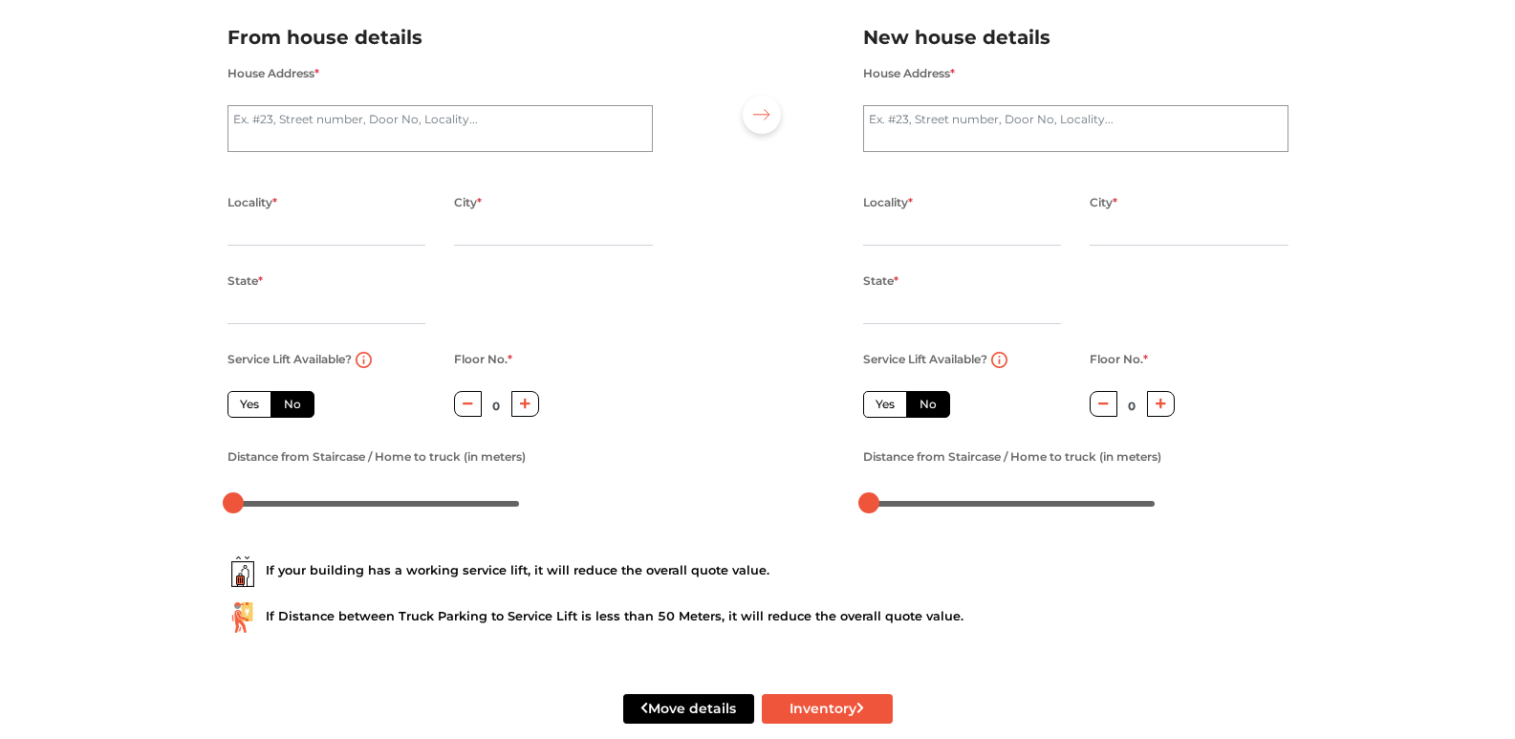
scroll to position [168, 0]
